Goal: Browse casually

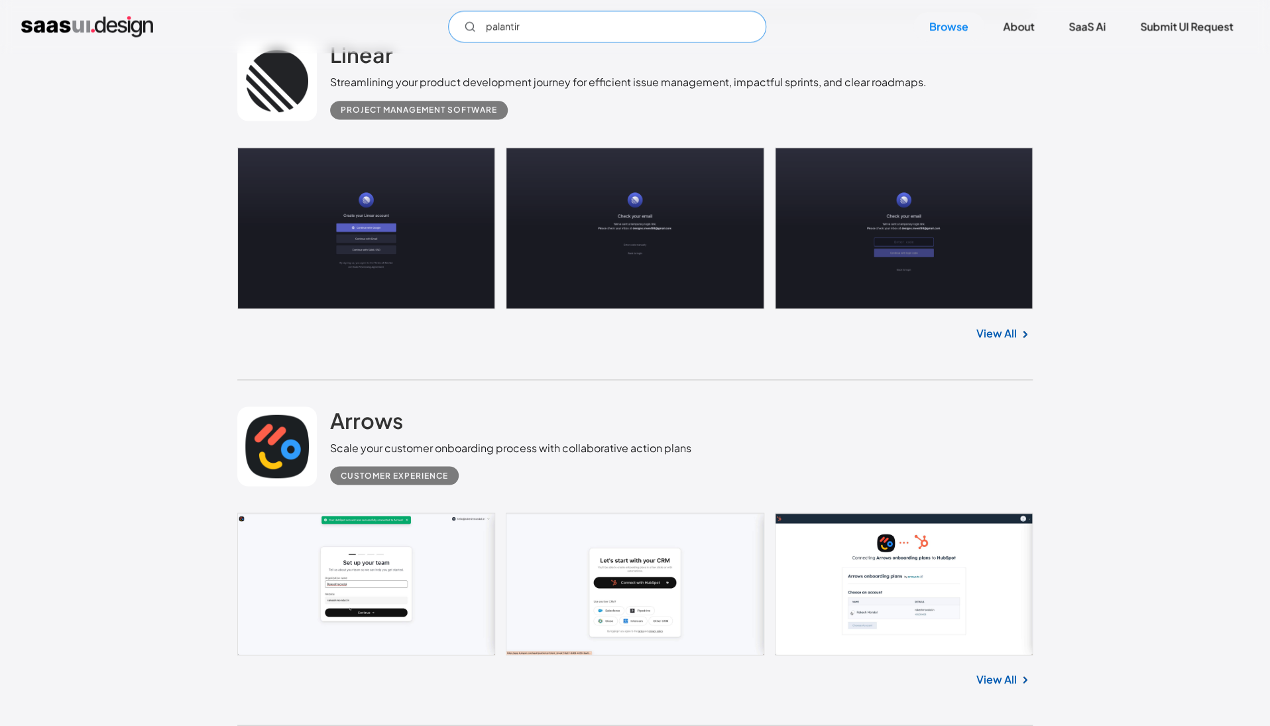
scroll to position [731, 0]
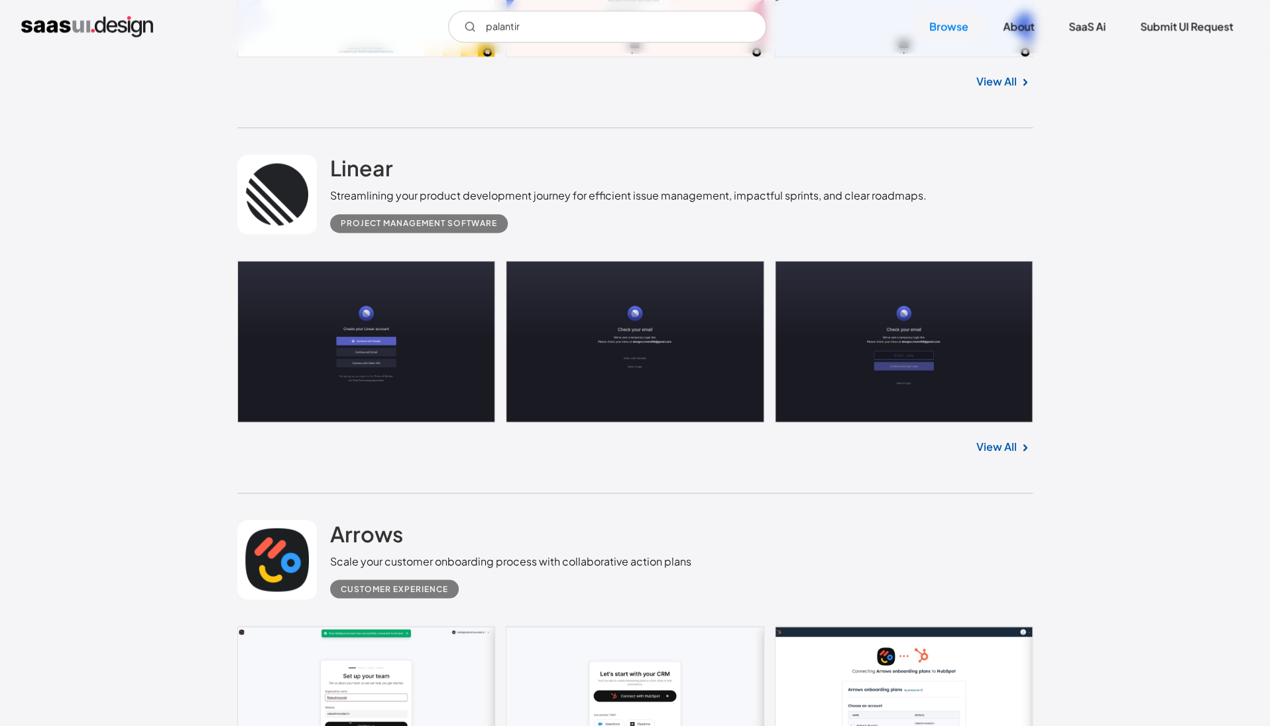
click at [451, 358] on link at bounding box center [634, 341] width 795 height 162
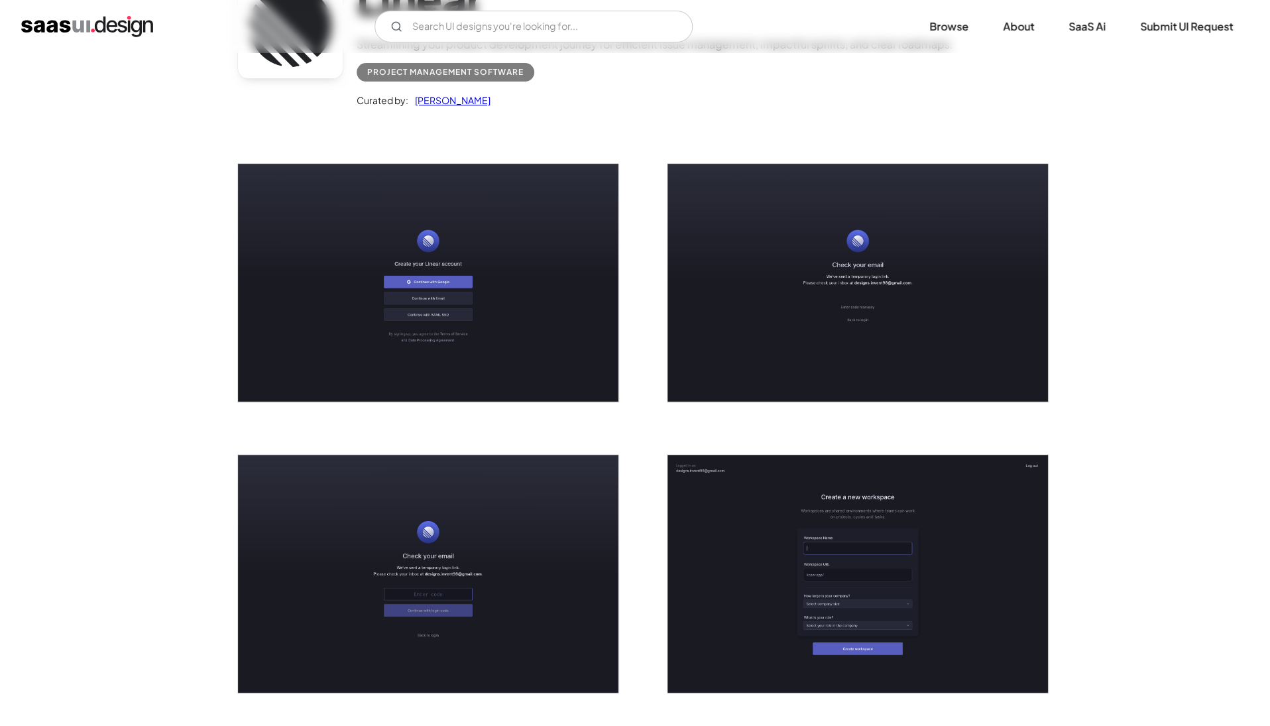
scroll to position [146, 0]
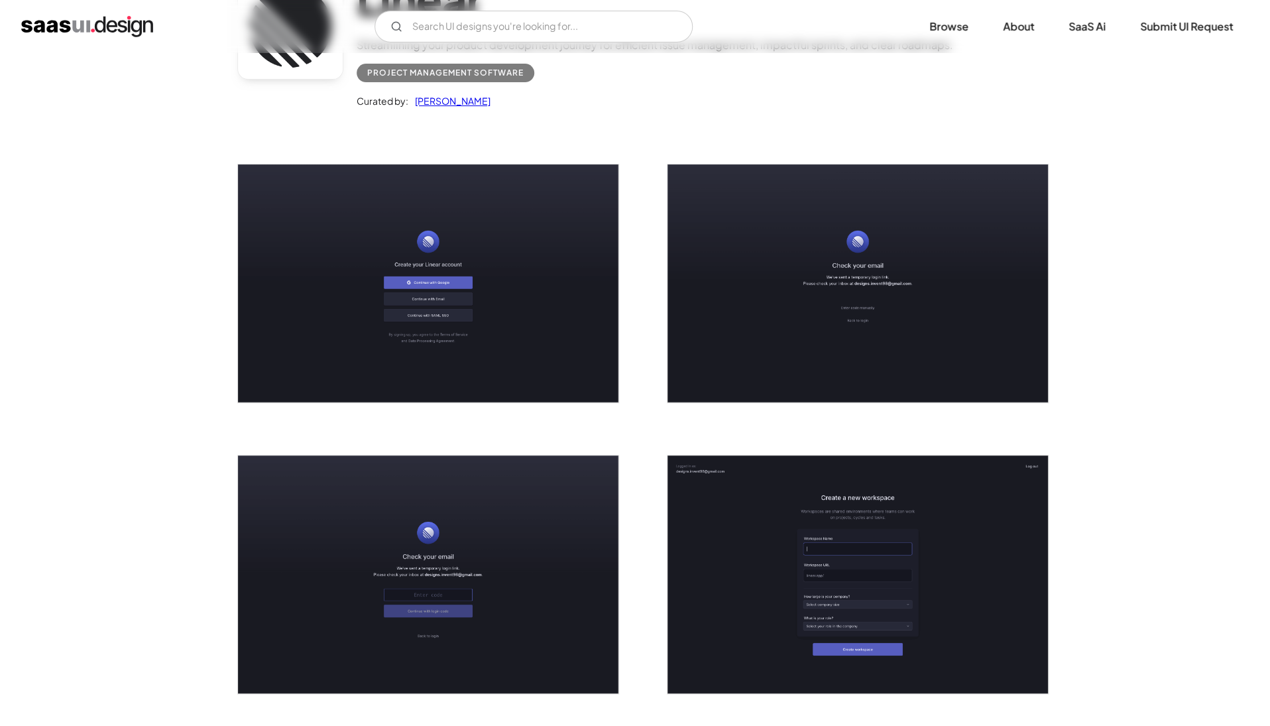
click at [546, 209] on img "open lightbox" at bounding box center [428, 283] width 380 height 238
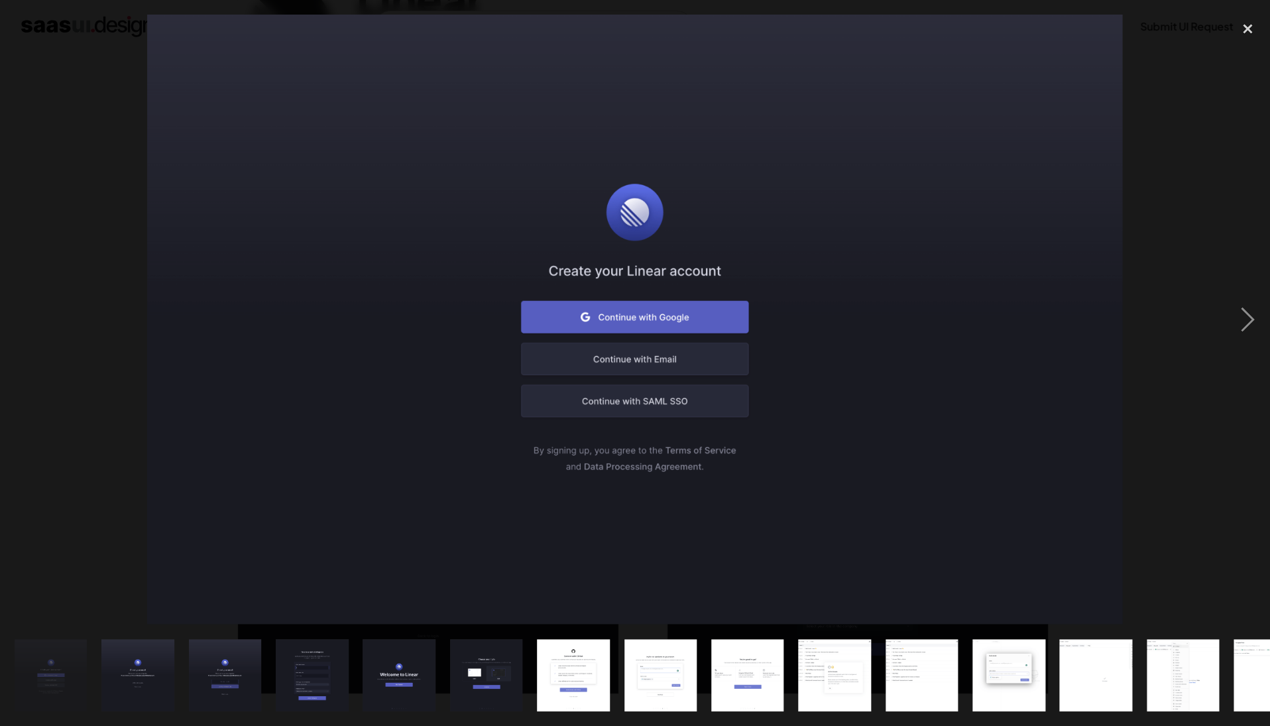
drag, startPoint x: 392, startPoint y: 453, endPoint x: -3, endPoint y: 533, distance: 403.0
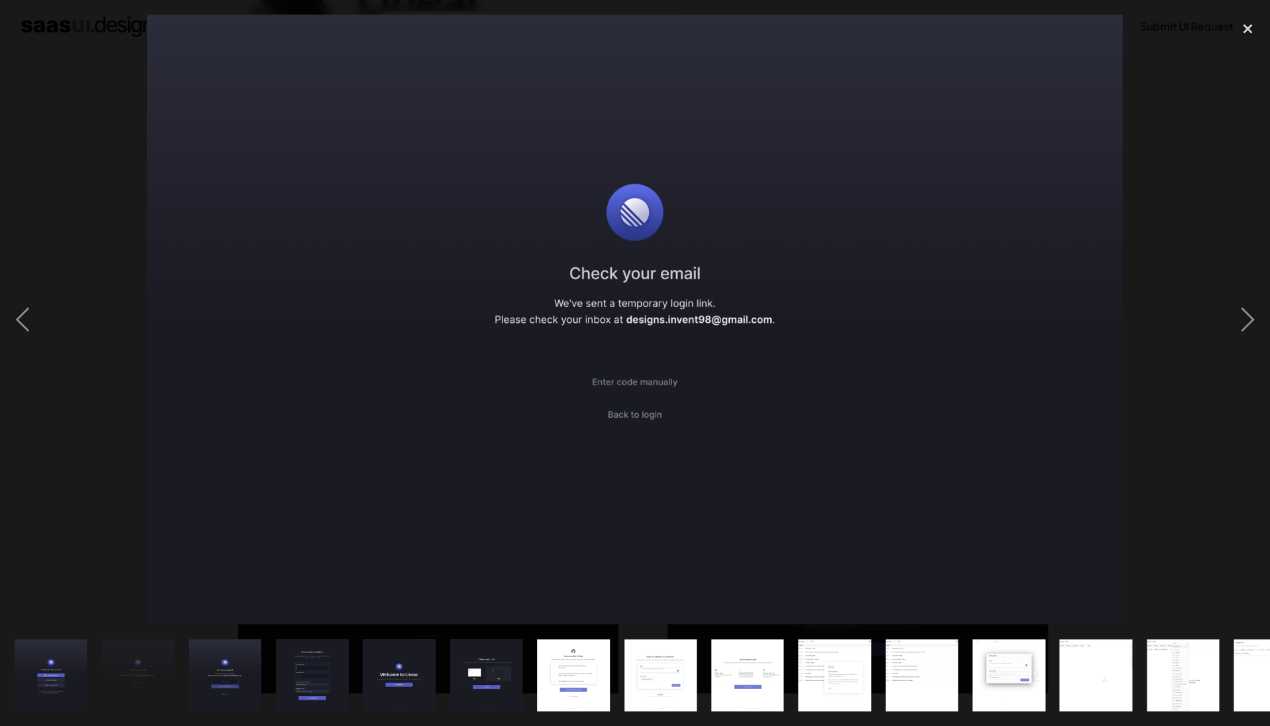
click at [292, 681] on img "show item 4 of 23" at bounding box center [312, 675] width 116 height 73
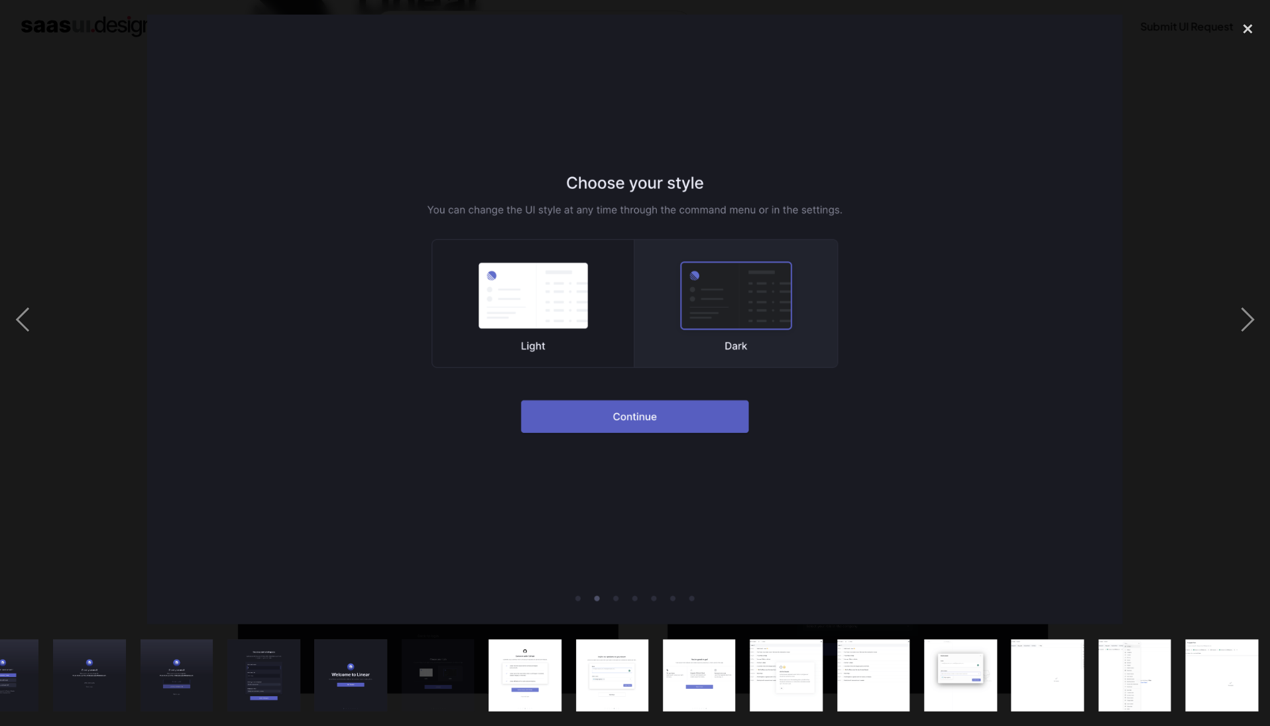
scroll to position [0, 72]
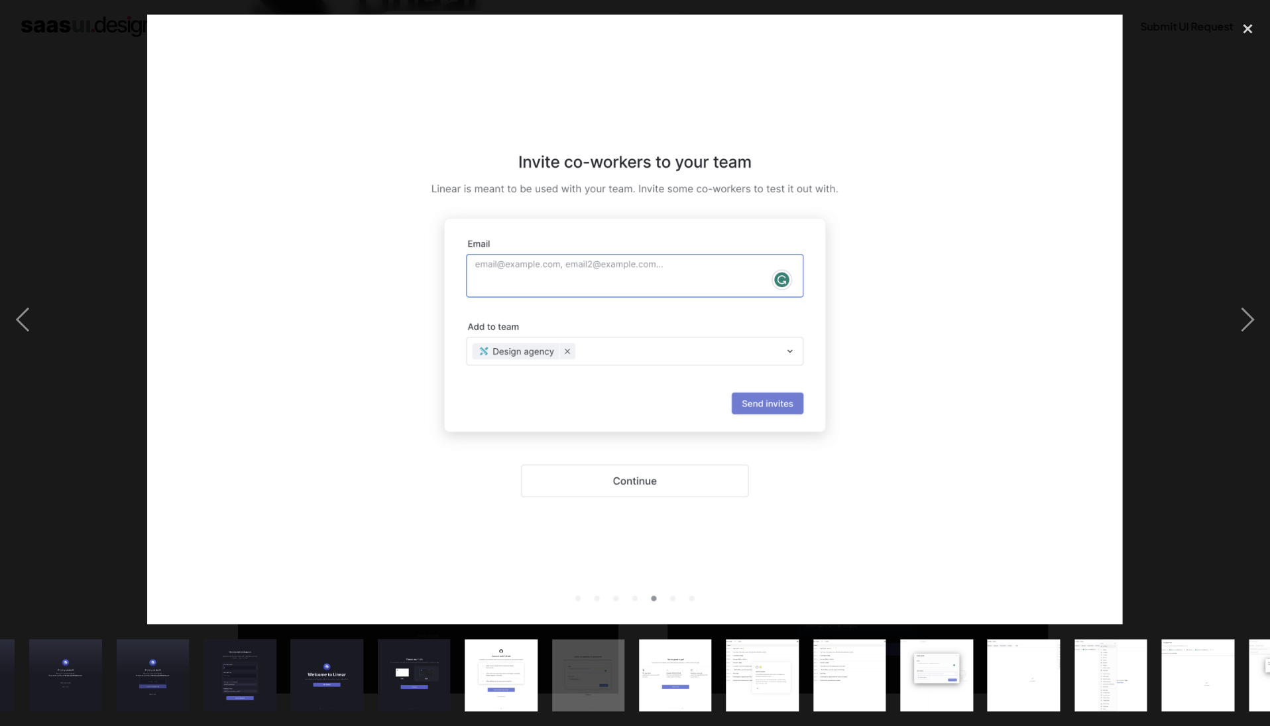
click at [674, 380] on img at bounding box center [634, 320] width 975 height 610
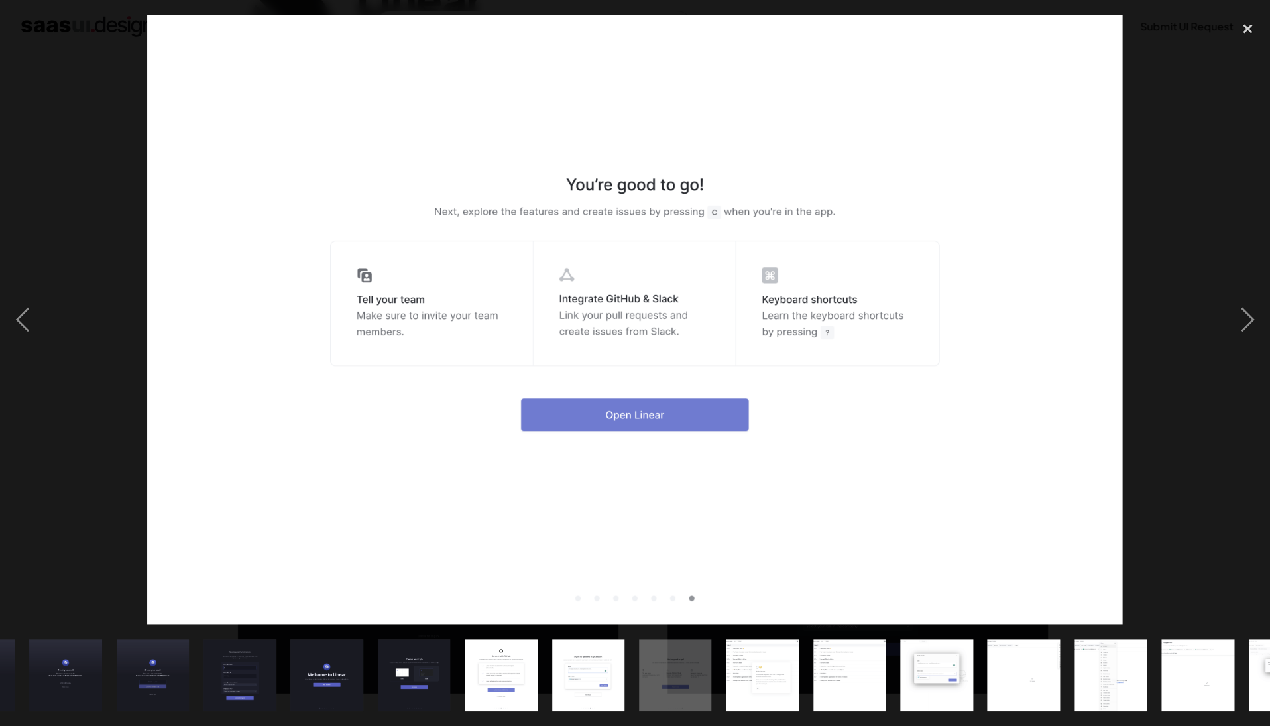
click at [818, 418] on img at bounding box center [634, 320] width 975 height 610
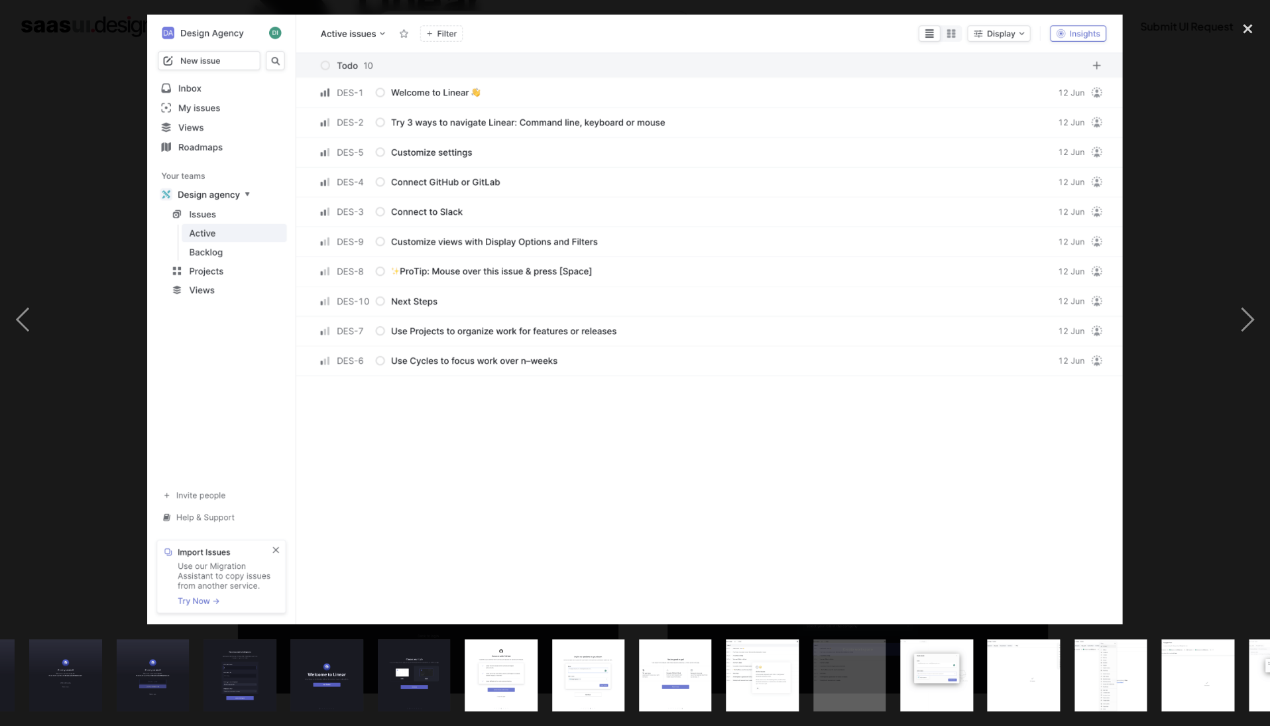
click at [931, 667] on img "show item 12 of 23" at bounding box center [936, 675] width 116 height 73
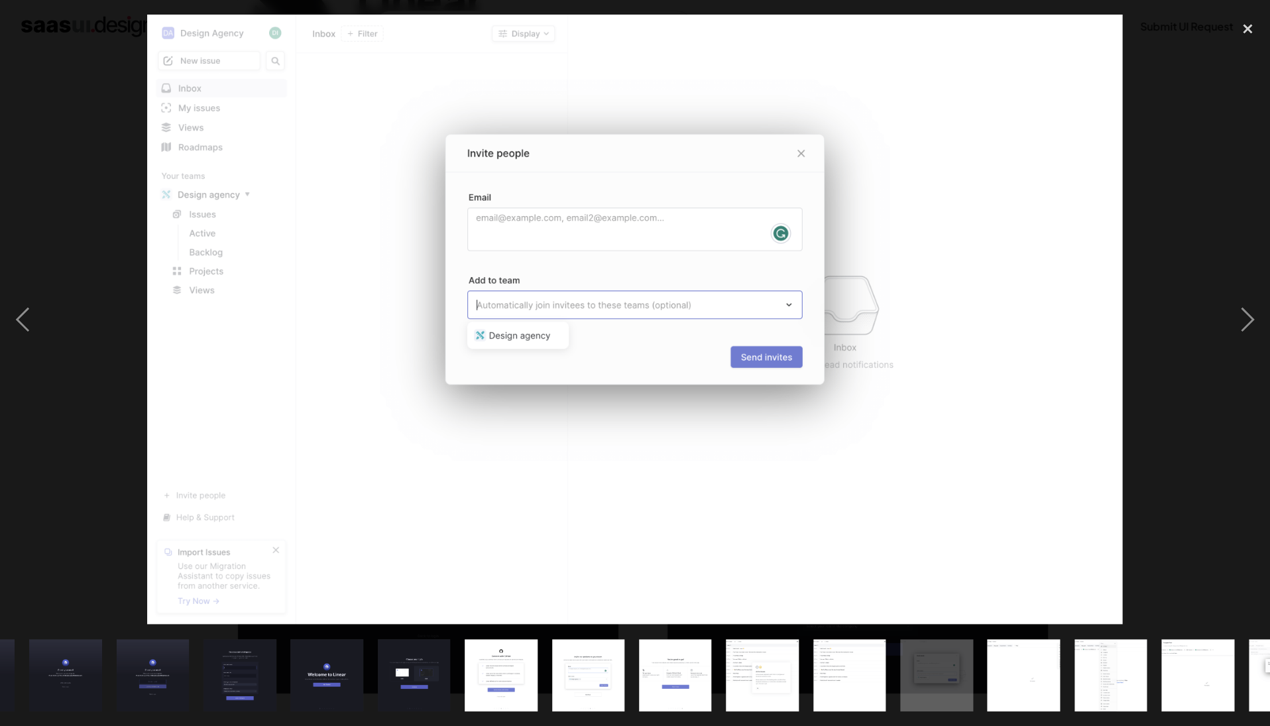
click at [880, 379] on img at bounding box center [634, 320] width 975 height 610
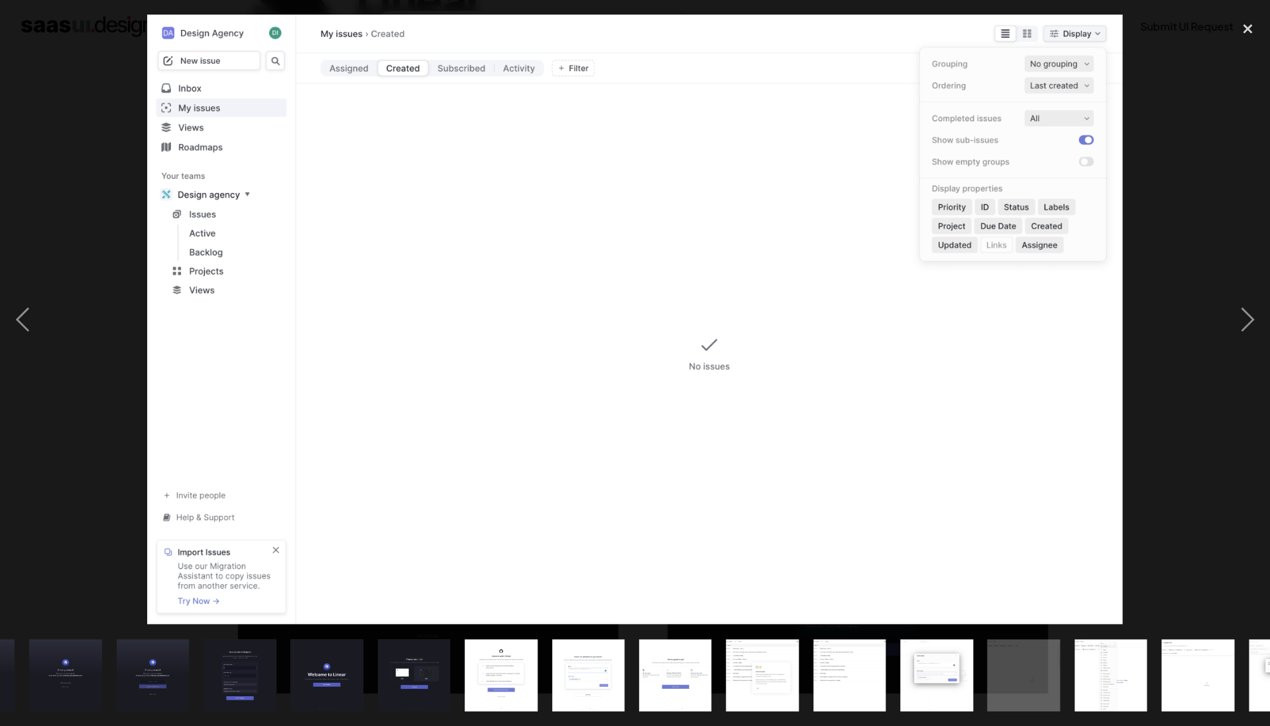
click at [804, 331] on img at bounding box center [634, 320] width 975 height 610
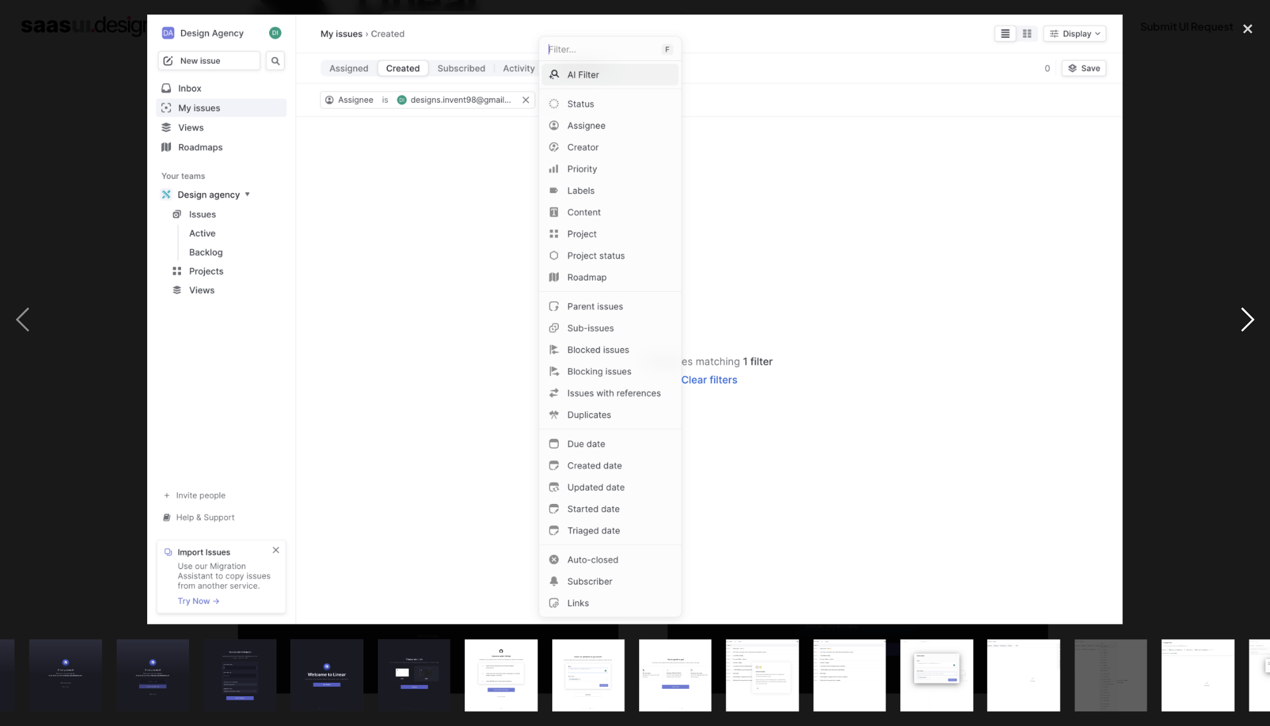
click at [1245, 318] on div "next image" at bounding box center [1246, 320] width 45 height 610
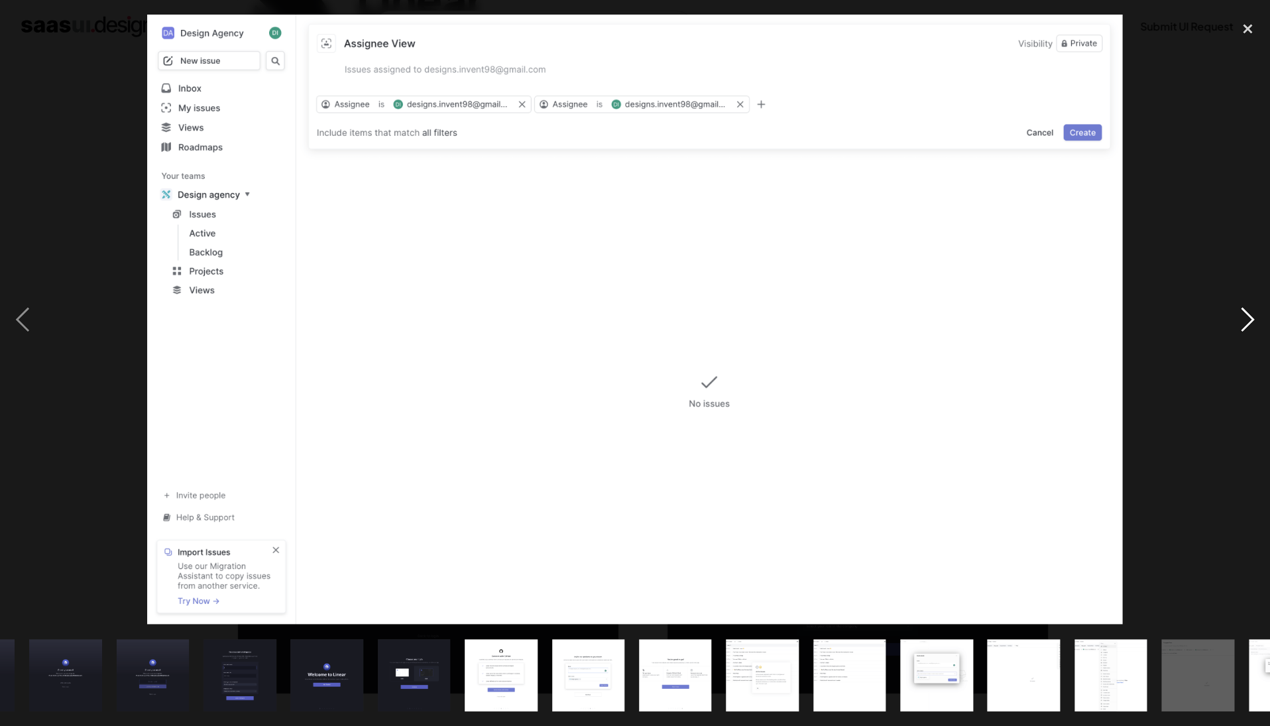
click at [1245, 318] on div "next image" at bounding box center [1246, 320] width 45 height 610
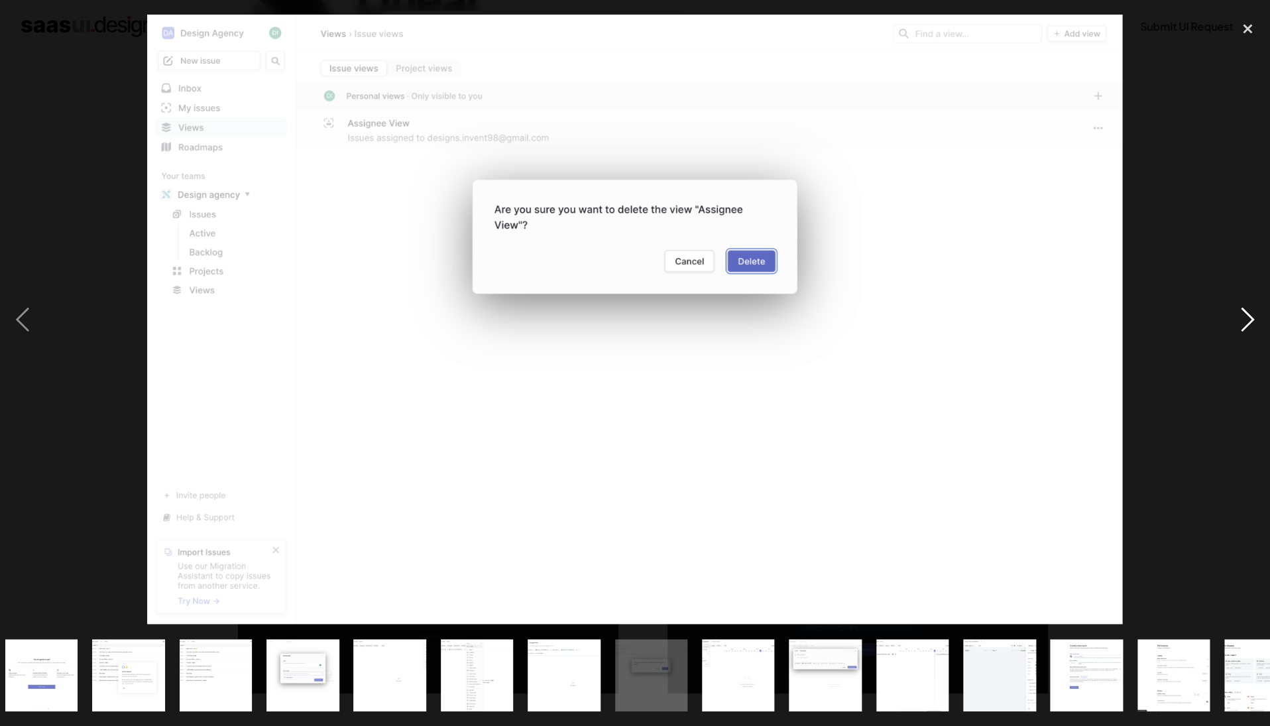
scroll to position [0, 747]
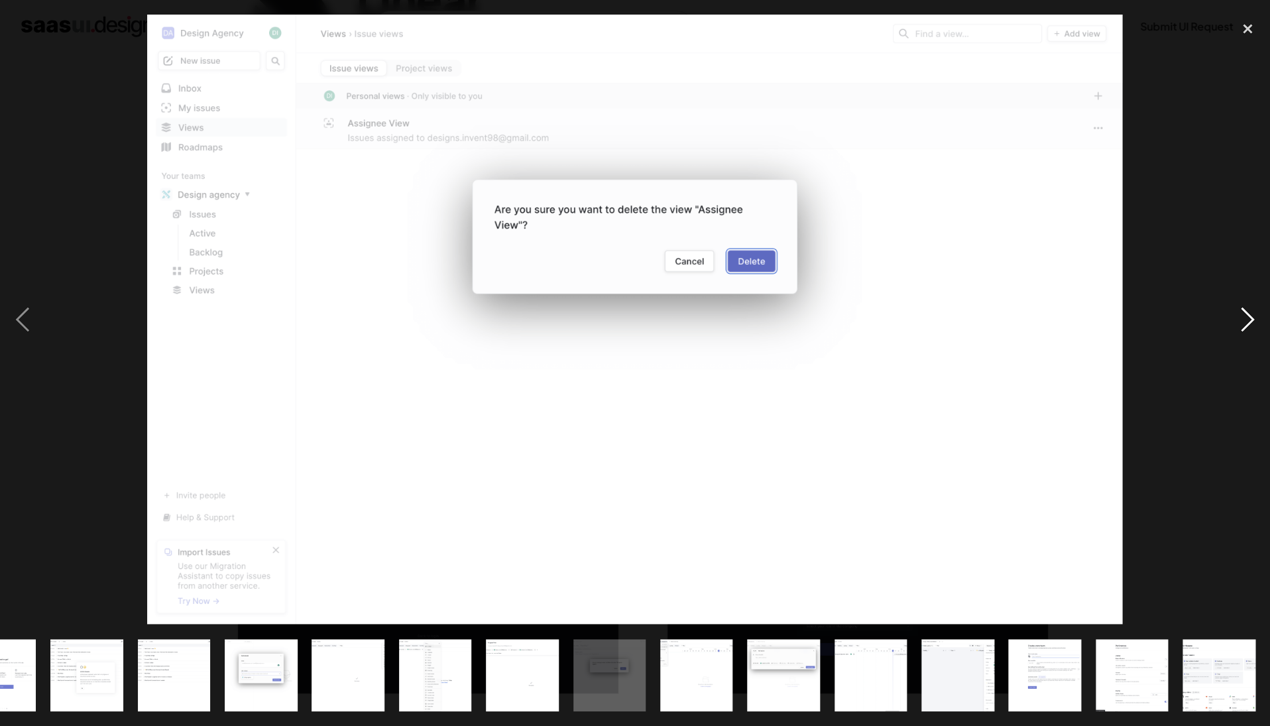
click at [1245, 318] on div "next image" at bounding box center [1246, 320] width 45 height 610
